Goal: Task Accomplishment & Management: Manage account settings

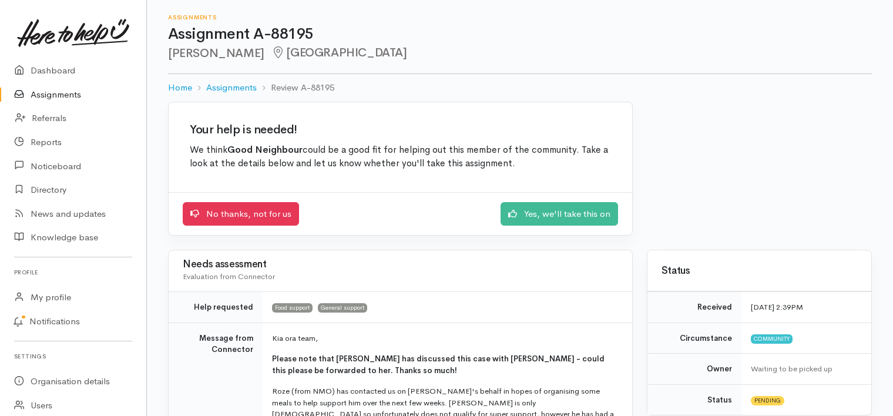
scroll to position [274, 0]
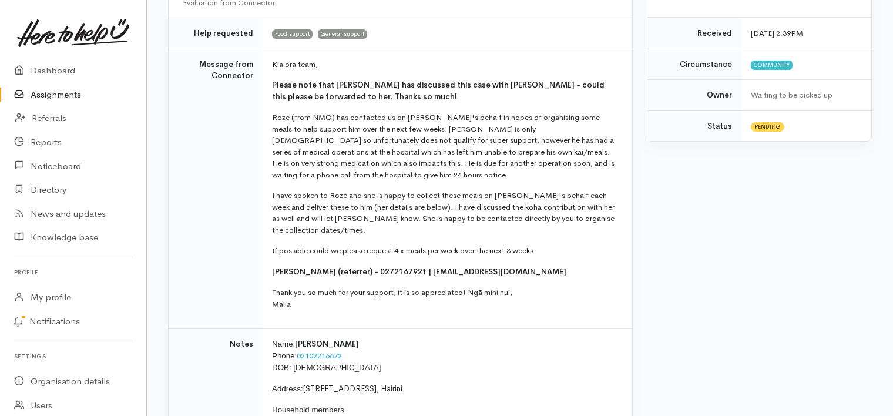
click at [226, 191] on td "Message from Connector" at bounding box center [216, 189] width 94 height 280
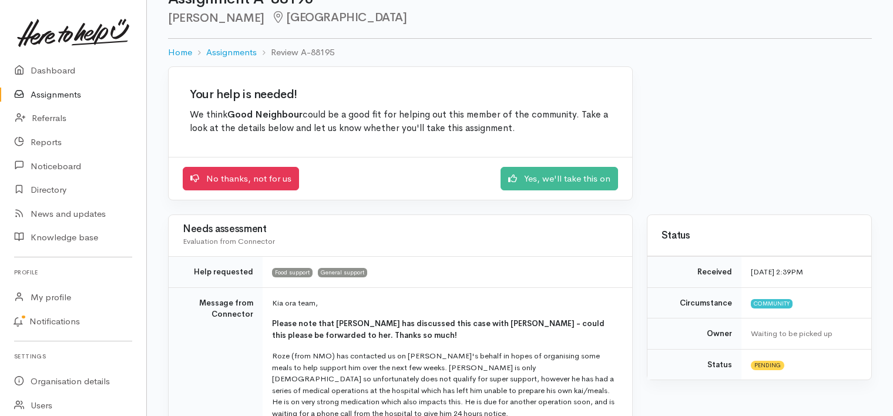
scroll to position [0, 0]
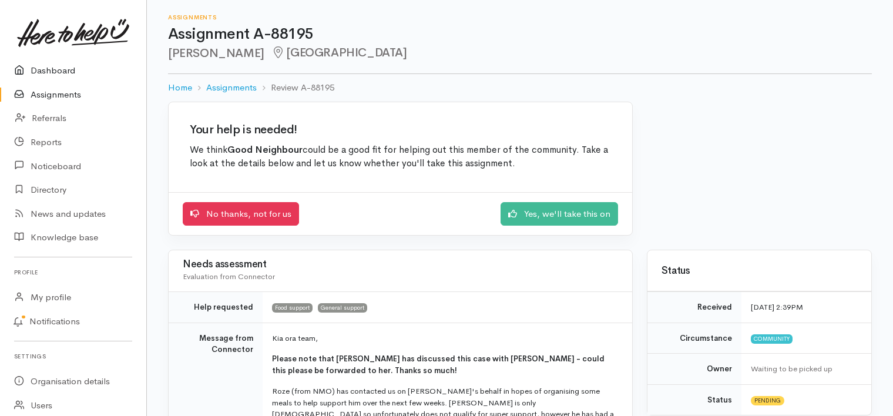
click at [34, 69] on link "Dashboard" at bounding box center [73, 71] width 146 height 24
click at [48, 67] on link "Dashboard" at bounding box center [73, 71] width 146 height 24
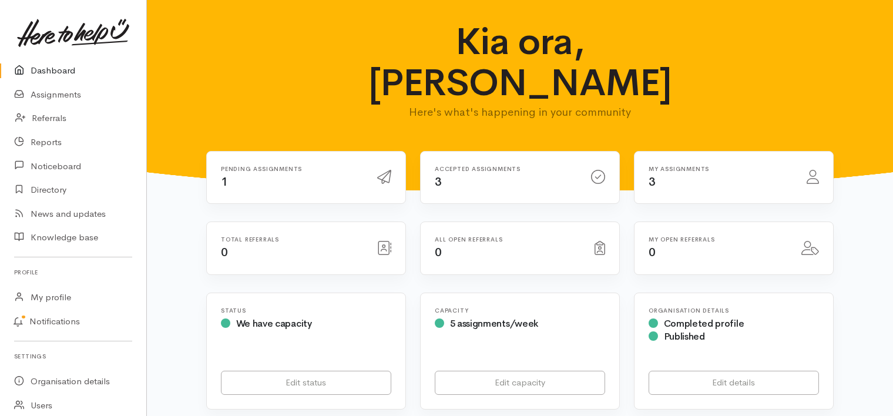
click at [252, 166] on div "Pending assignments 1" at bounding box center [292, 178] width 156 height 24
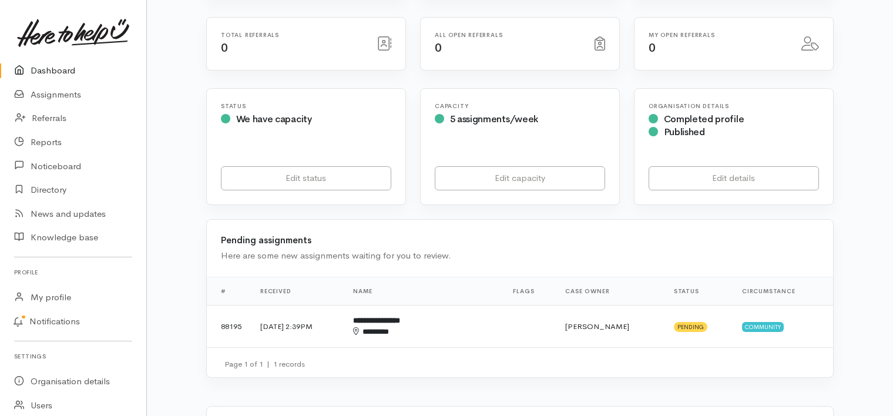
scroll to position [209, 0]
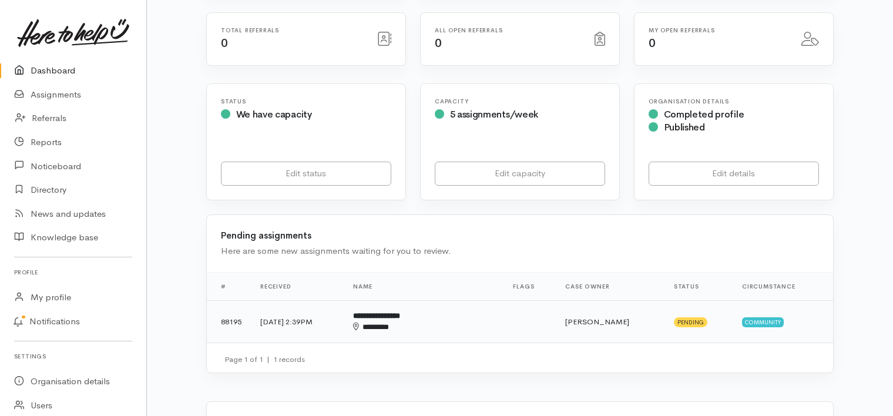
click at [340, 300] on td "[DATE] 2:39PM" at bounding box center [297, 321] width 93 height 42
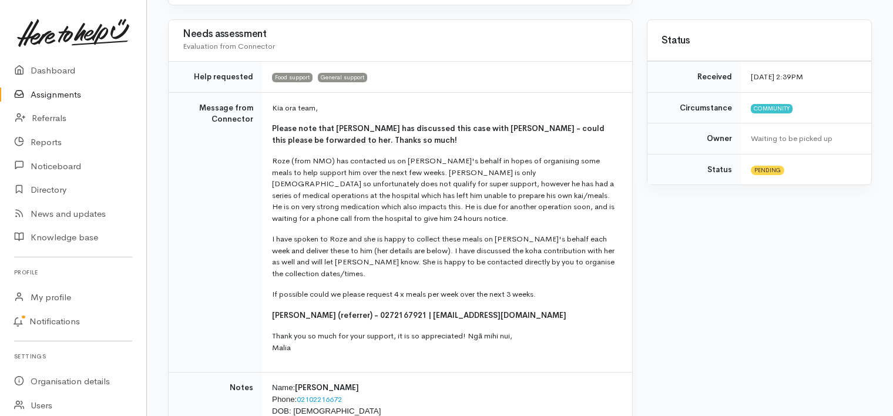
scroll to position [144, 0]
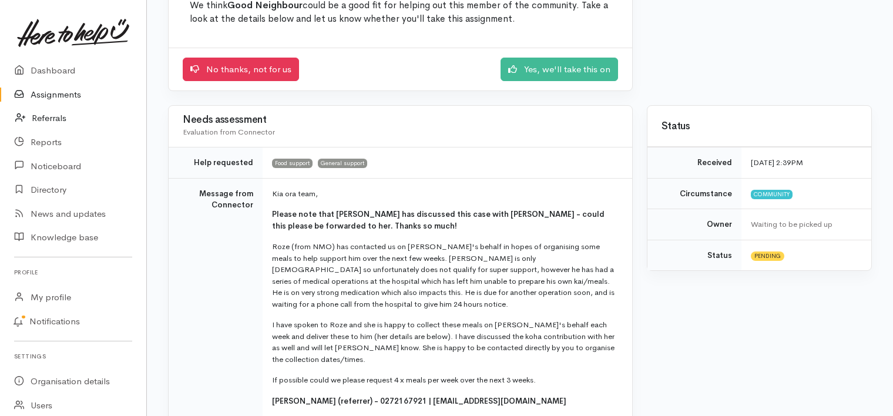
click at [47, 117] on link "Referrals" at bounding box center [73, 118] width 146 height 24
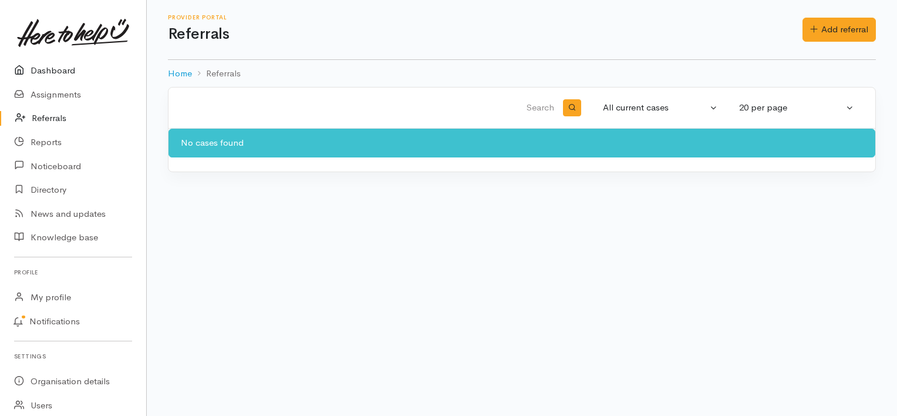
click at [55, 70] on link "Dashboard" at bounding box center [73, 71] width 146 height 24
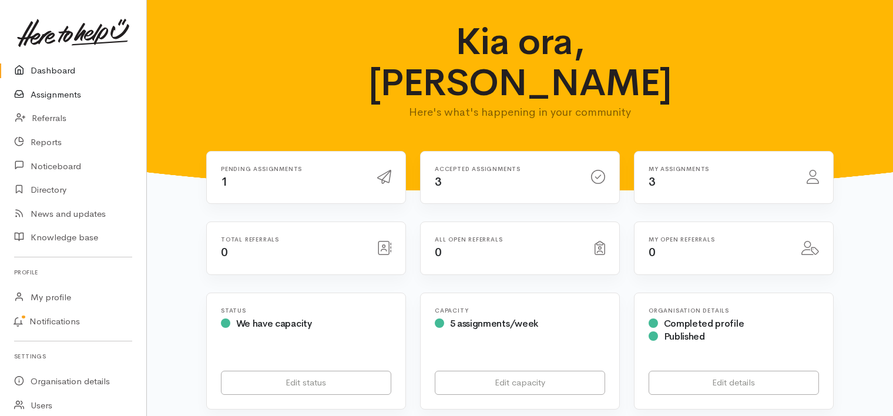
click at [49, 89] on link "Assignments" at bounding box center [73, 95] width 146 height 24
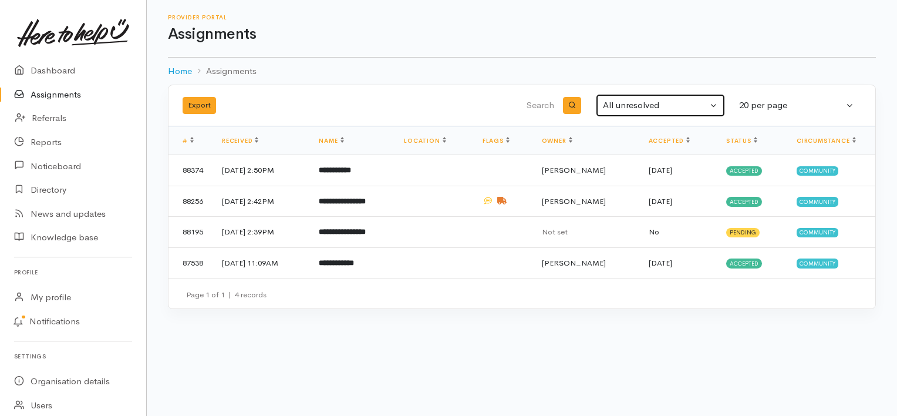
click at [643, 103] on div "All unresolved" at bounding box center [655, 106] width 105 height 14
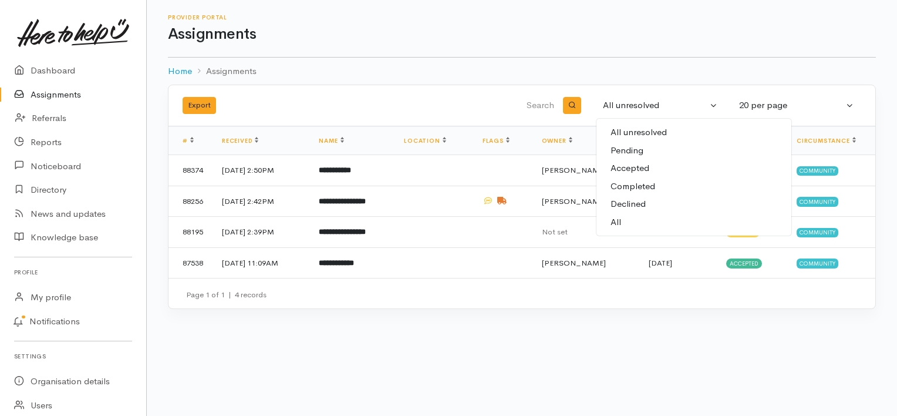
click at [615, 222] on span "All" at bounding box center [616, 223] width 11 height 14
select select "All"
